Goal: Check status

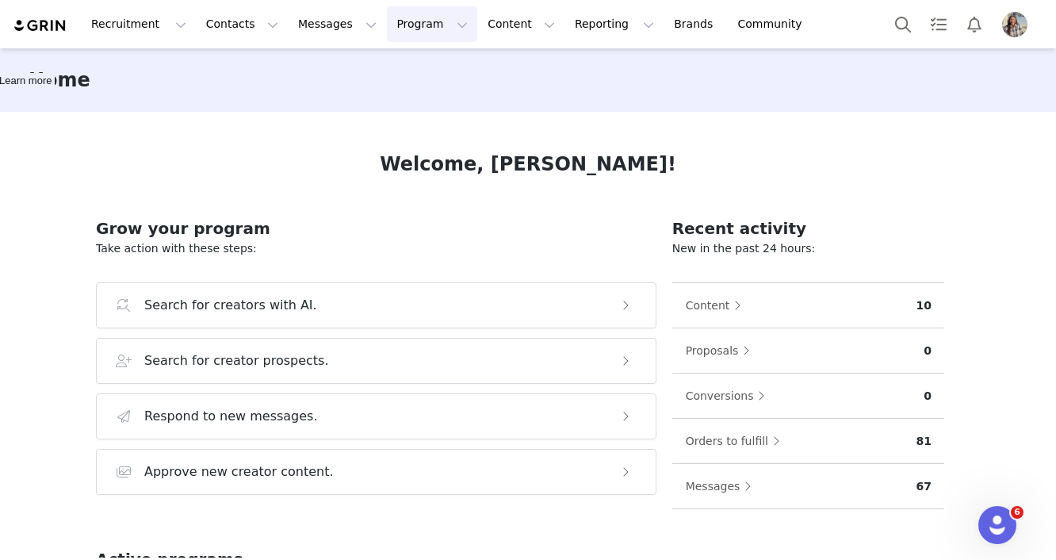
click at [390, 27] on button "Program Program" at bounding box center [432, 24] width 90 height 36
click at [406, 79] on link "Activations" at bounding box center [424, 70] width 125 height 29
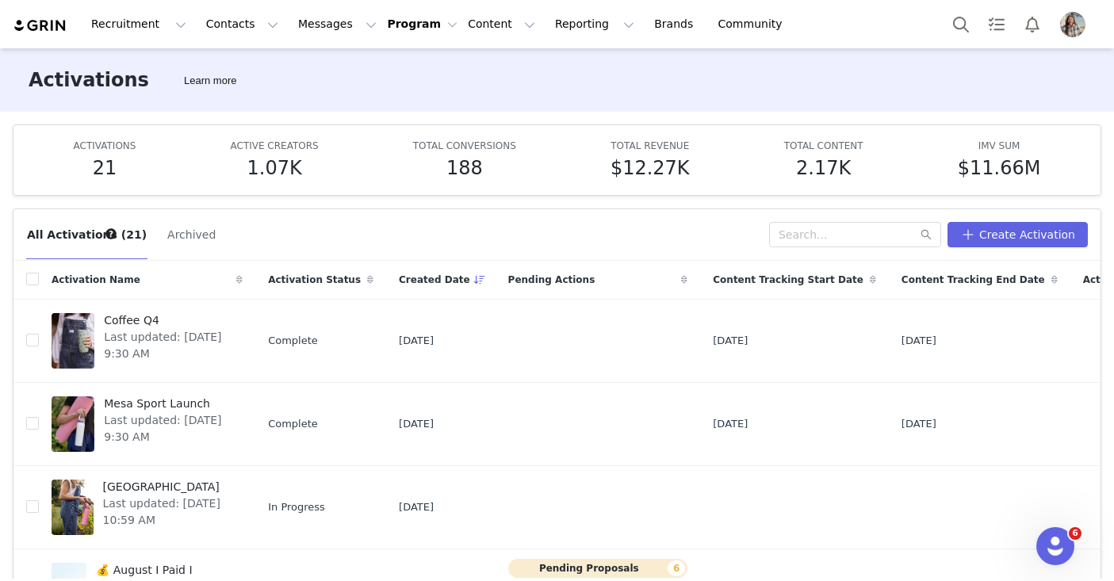
click at [412, 25] on button "Program Program" at bounding box center [422, 24] width 71 height 17
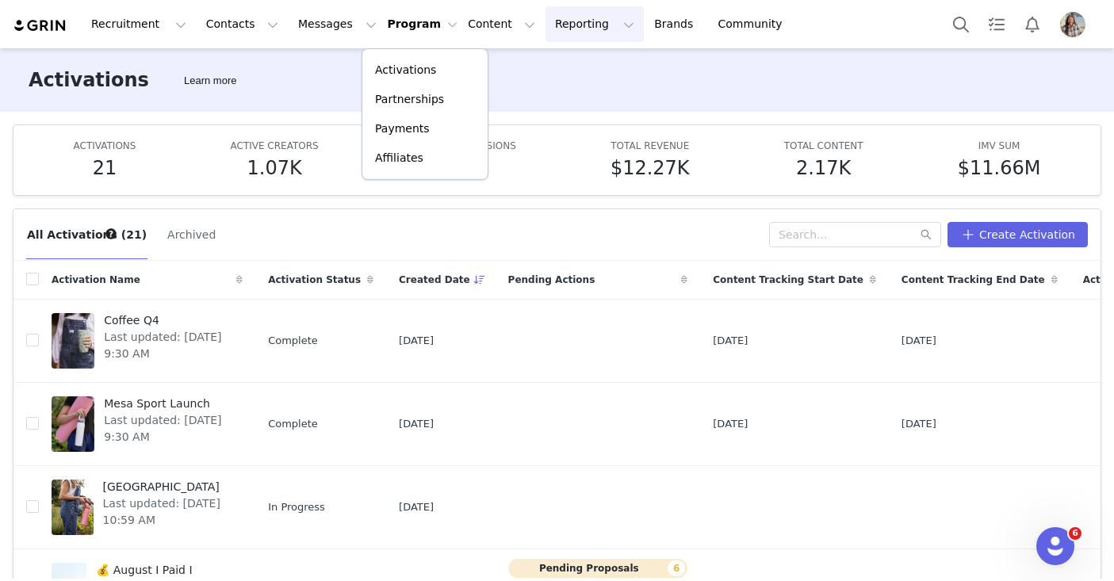
click at [560, 30] on button "Reporting Reporting" at bounding box center [595, 24] width 98 height 36
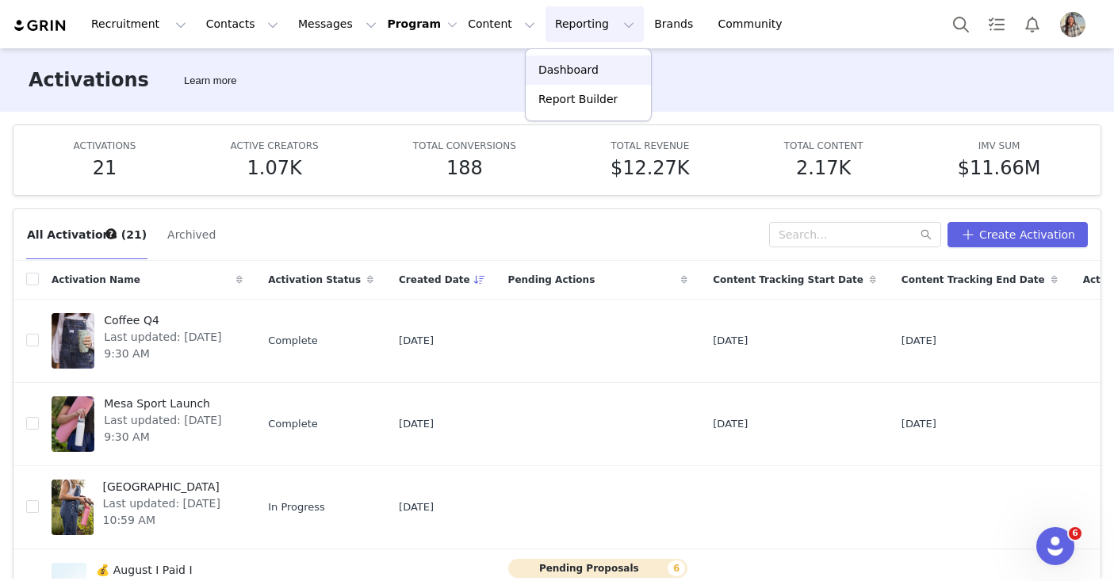
click at [554, 79] on link "Dashboard" at bounding box center [588, 70] width 125 height 29
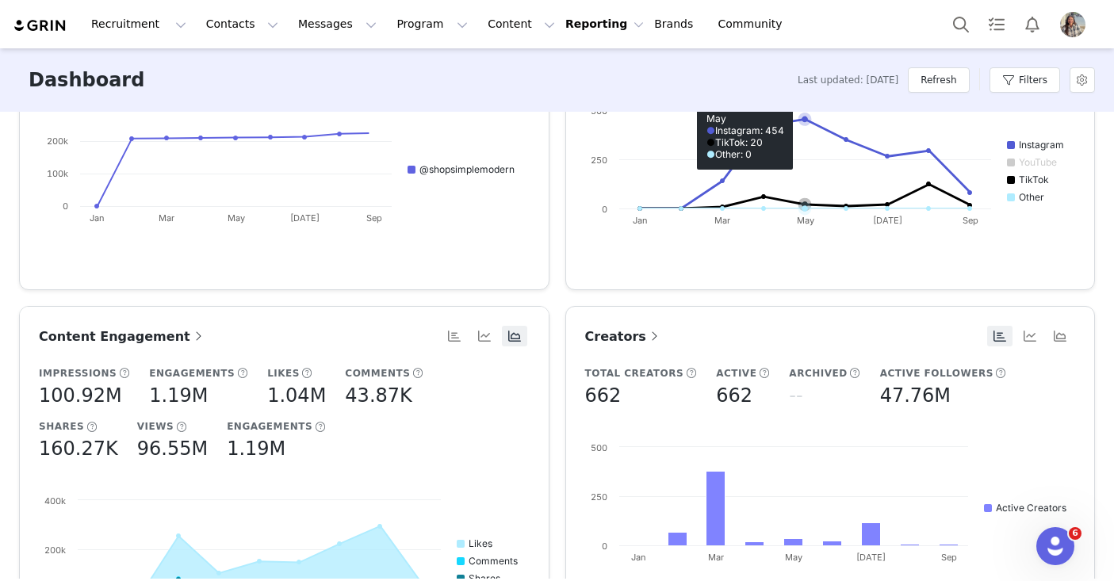
scroll to position [295, 0]
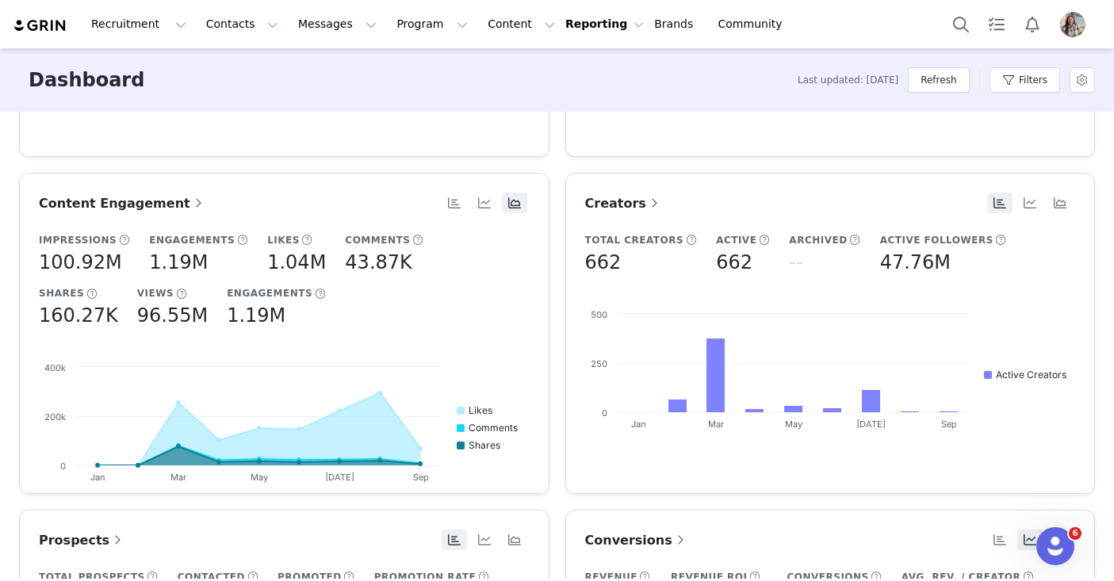
click at [128, 194] on link "Content Engagement" at bounding box center [122, 204] width 167 height 20
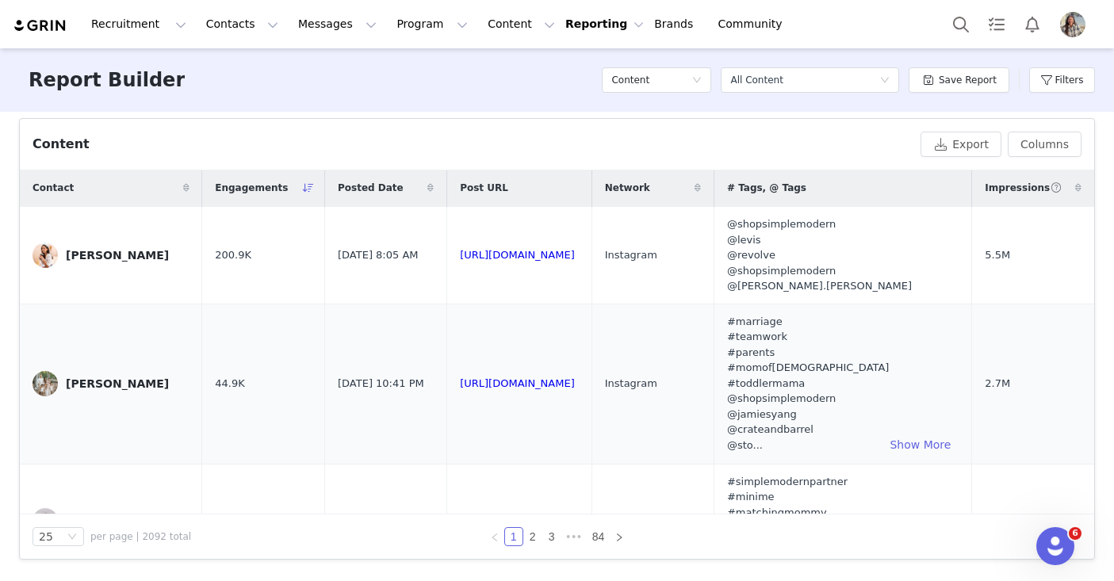
scroll to position [2, 131]
click at [1043, 191] on span "Impressions" at bounding box center [1023, 188] width 77 height 14
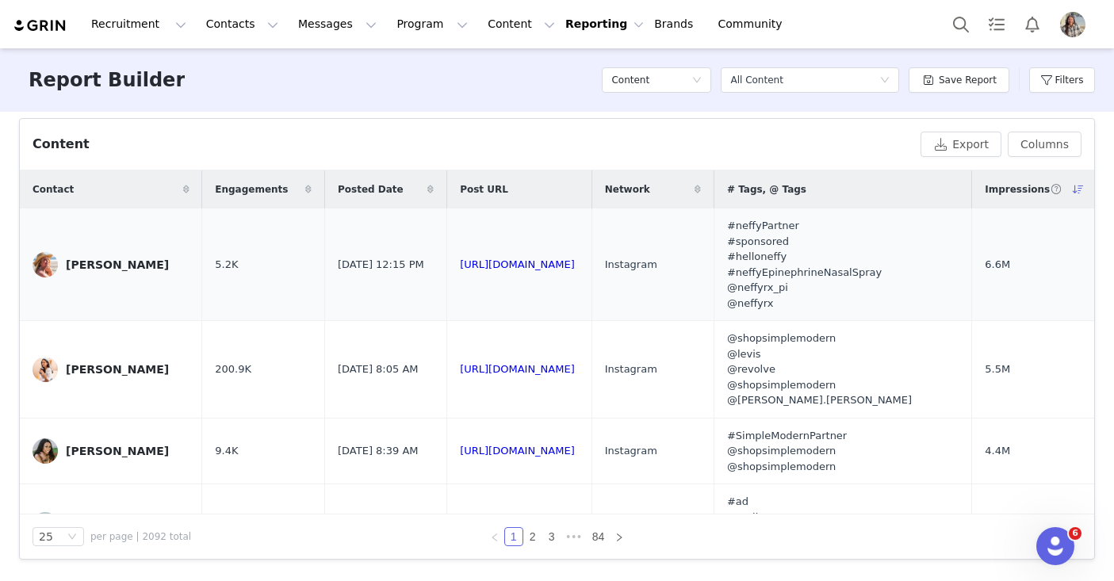
scroll to position [0, 51]
click at [552, 262] on link "[URL][DOMAIN_NAME]" at bounding box center [517, 265] width 115 height 12
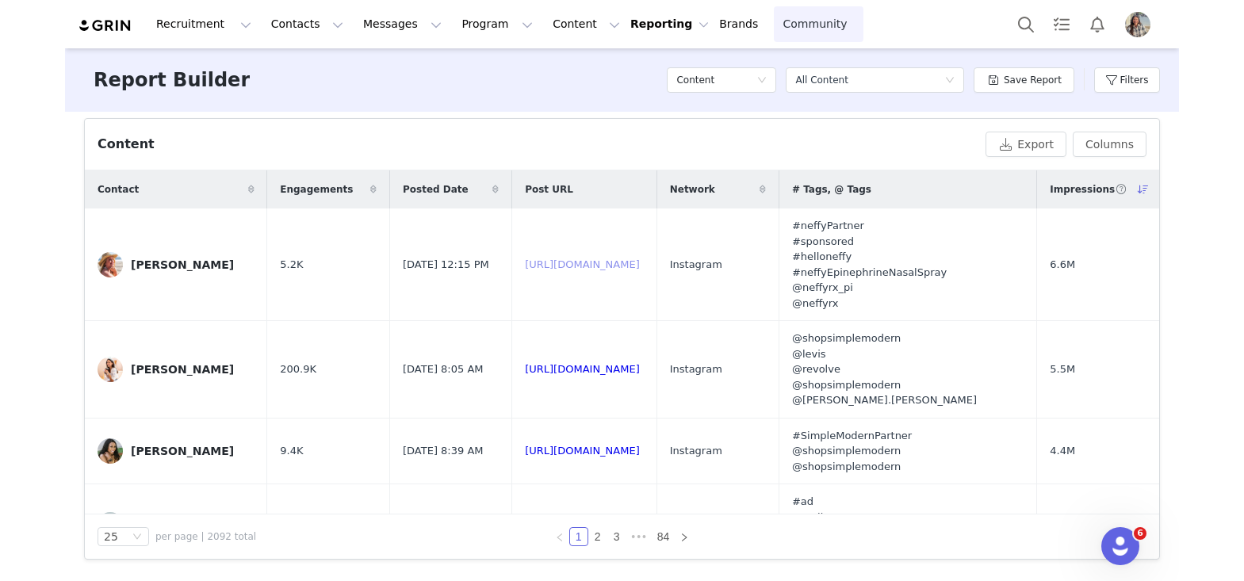
scroll to position [0, 0]
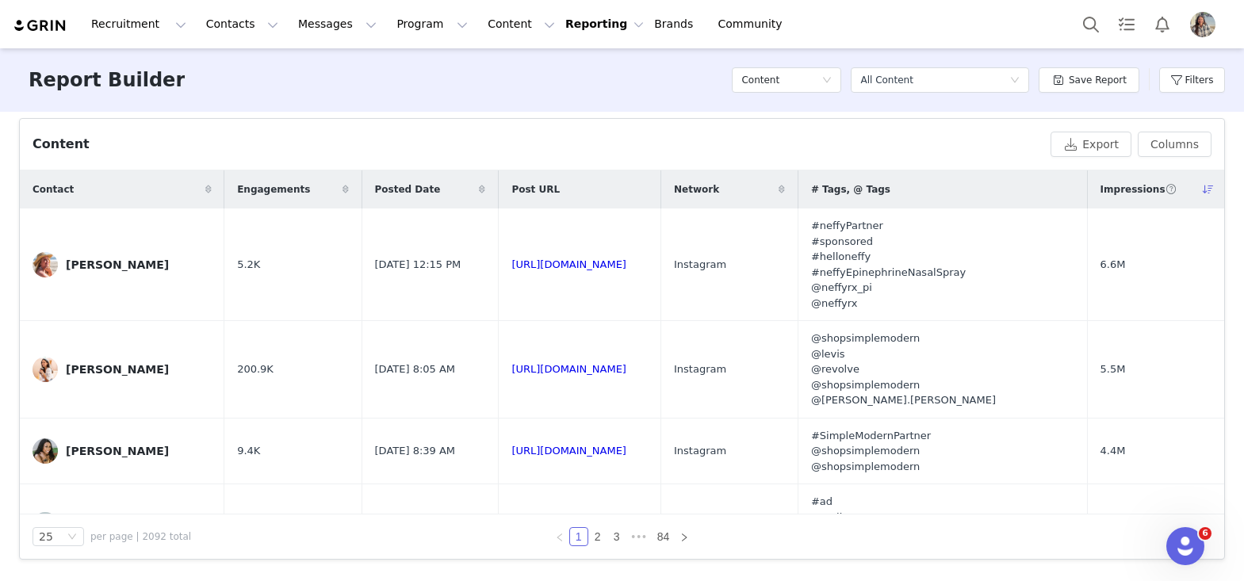
drag, startPoint x: 566, startPoint y: 19, endPoint x: 558, endPoint y: 23, distance: 9.6
click at [567, 19] on button "Reporting Reporting" at bounding box center [604, 24] width 79 height 17
click at [500, 29] on button "Content Content" at bounding box center [521, 24] width 86 height 36
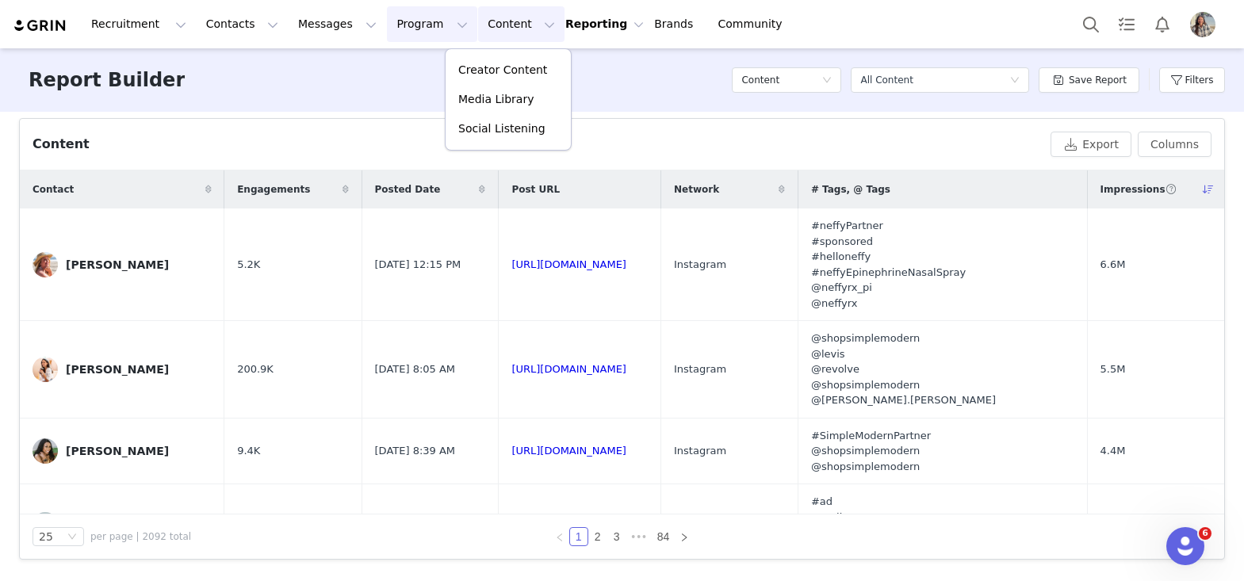
drag, startPoint x: 395, startPoint y: 34, endPoint x: 412, endPoint y: 56, distance: 27.6
click at [396, 34] on button "Program Program" at bounding box center [432, 24] width 90 height 36
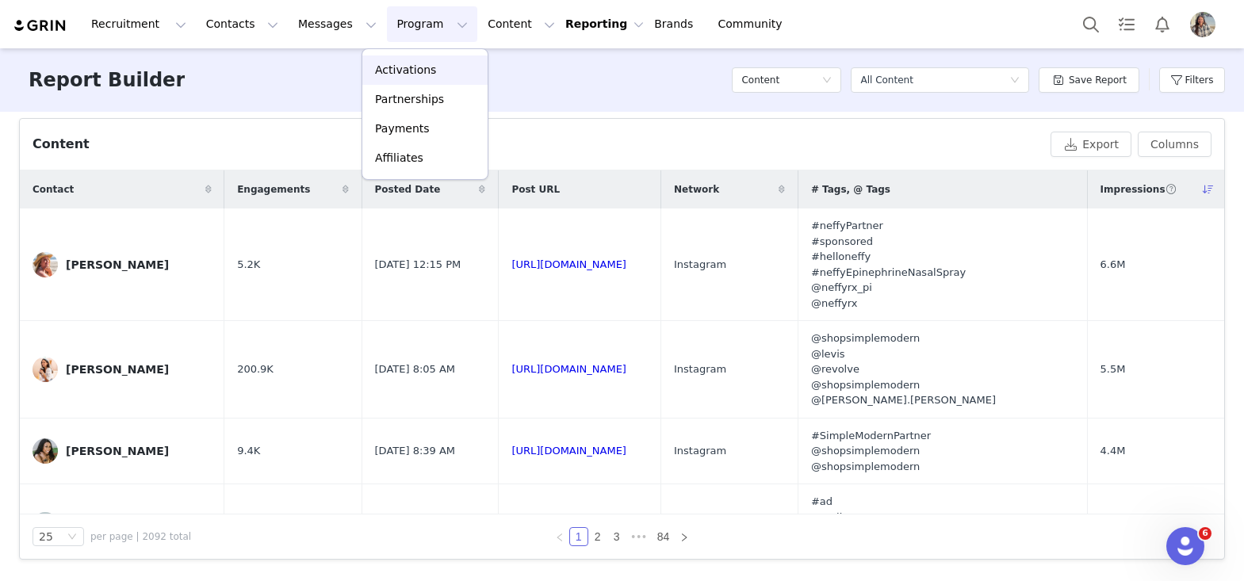
click at [416, 60] on link "Activations" at bounding box center [424, 70] width 125 height 29
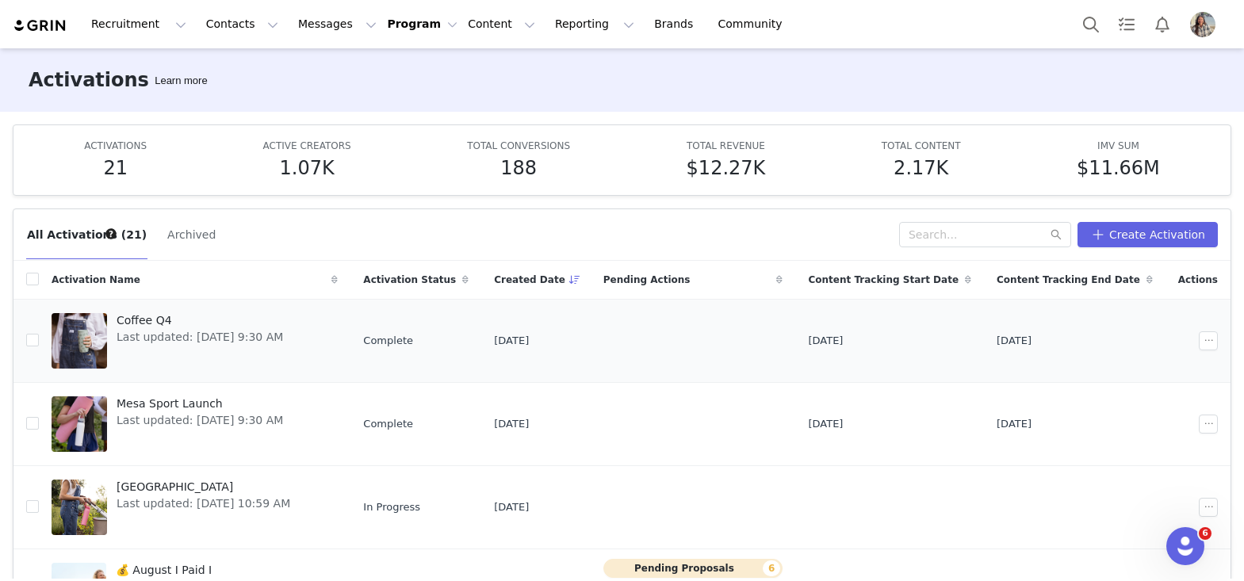
click at [324, 310] on link "Coffee Q4 Last updated: [DATE] 9:30 AM" at bounding box center [195, 340] width 286 height 63
